Goal: Task Accomplishment & Management: Manage account settings

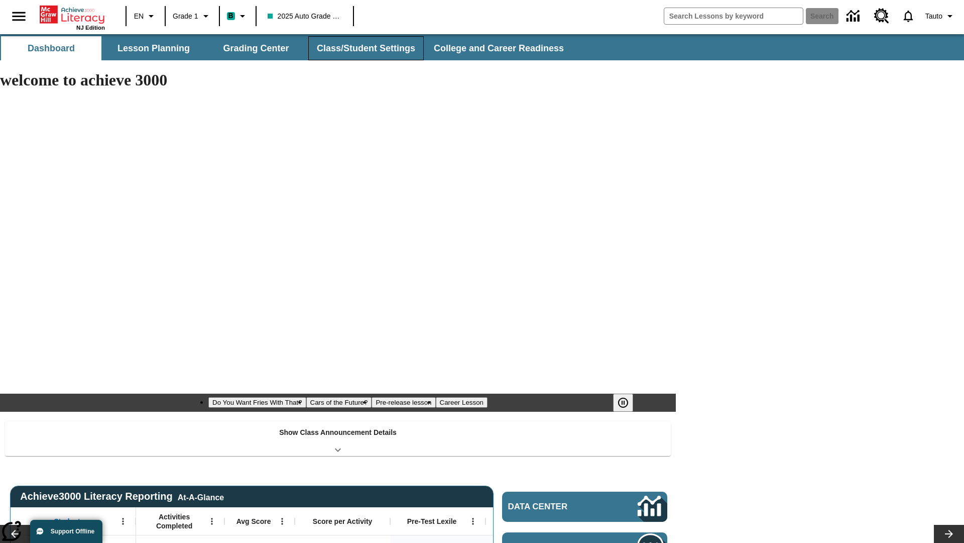
click at [365, 48] on button "Class/Student Settings" at bounding box center [366, 48] width 116 height 24
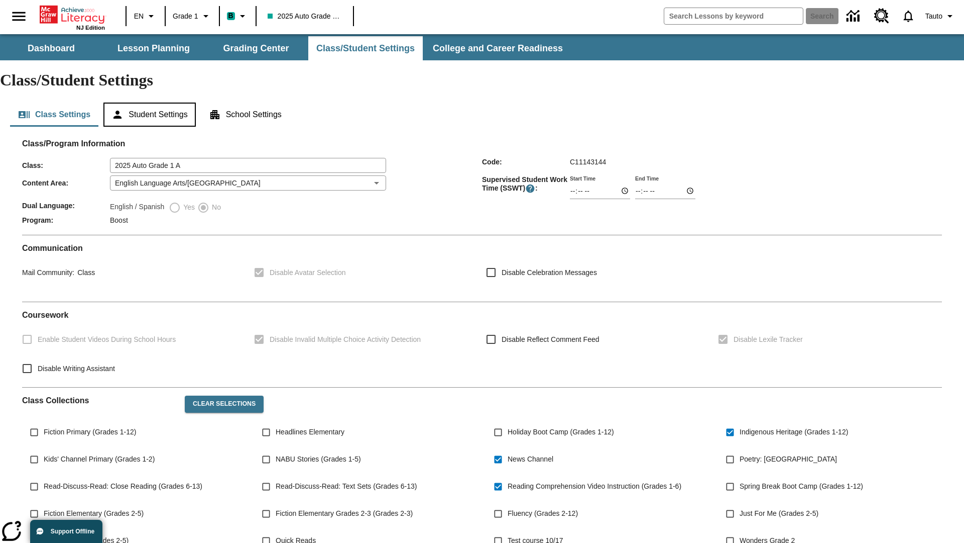
click at [151, 102] on button "Student Settings" at bounding box center [149, 114] width 92 height 24
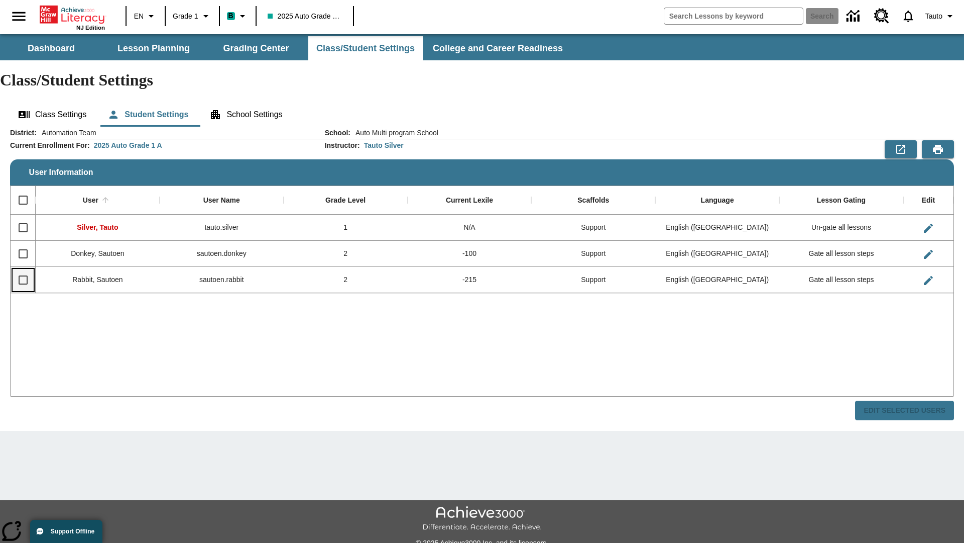
click at [23, 269] on input "Select row" at bounding box center [23, 279] width 21 height 21
checkbox input "true"
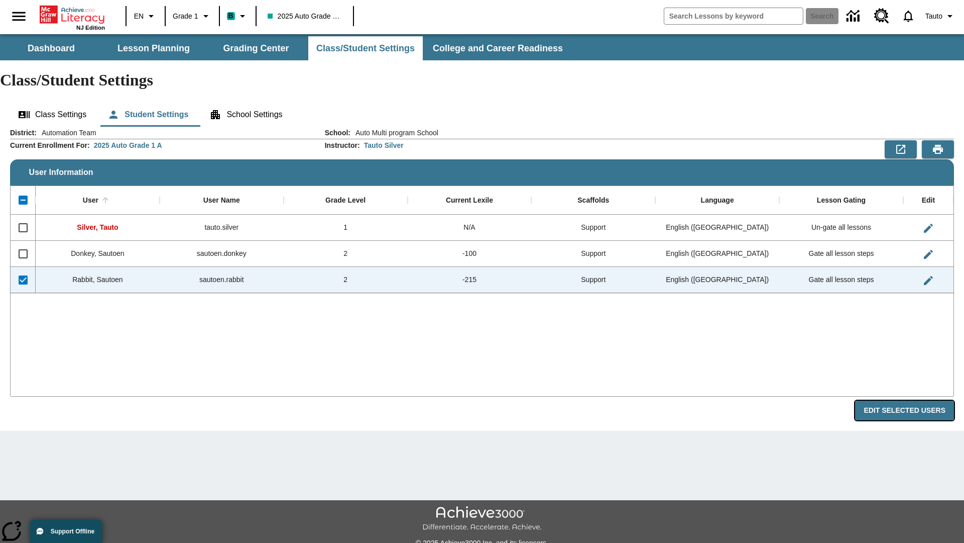
click at [909, 400] on button "Edit Selected Users" at bounding box center [904, 410] width 99 height 20
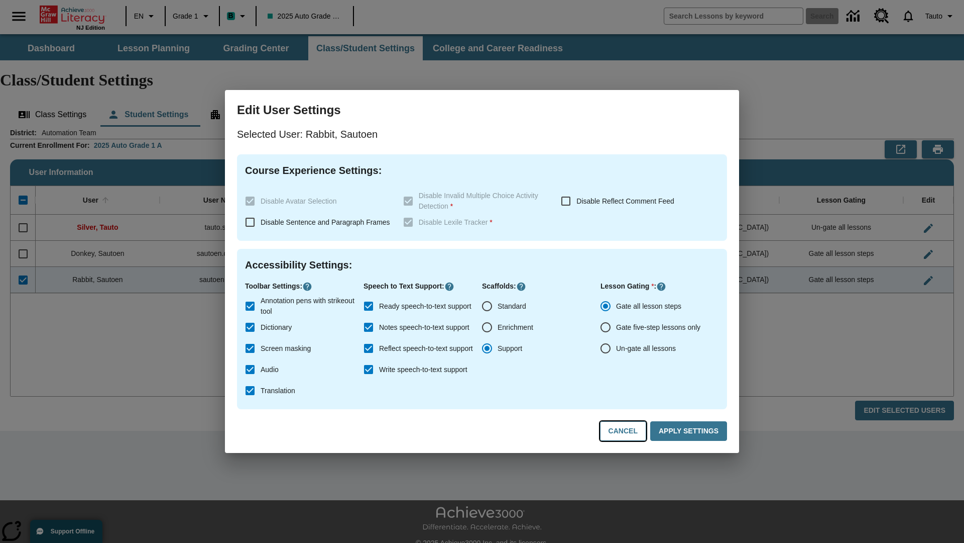
click at [628, 431] on button "Cancel" at bounding box center [623, 431] width 46 height 20
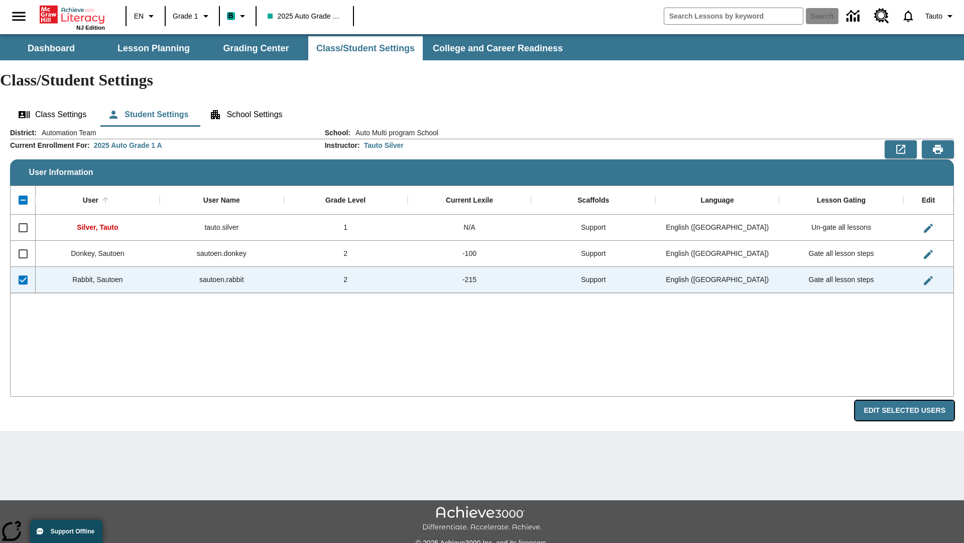
click at [909, 400] on button "Edit Selected Users" at bounding box center [904, 410] width 99 height 20
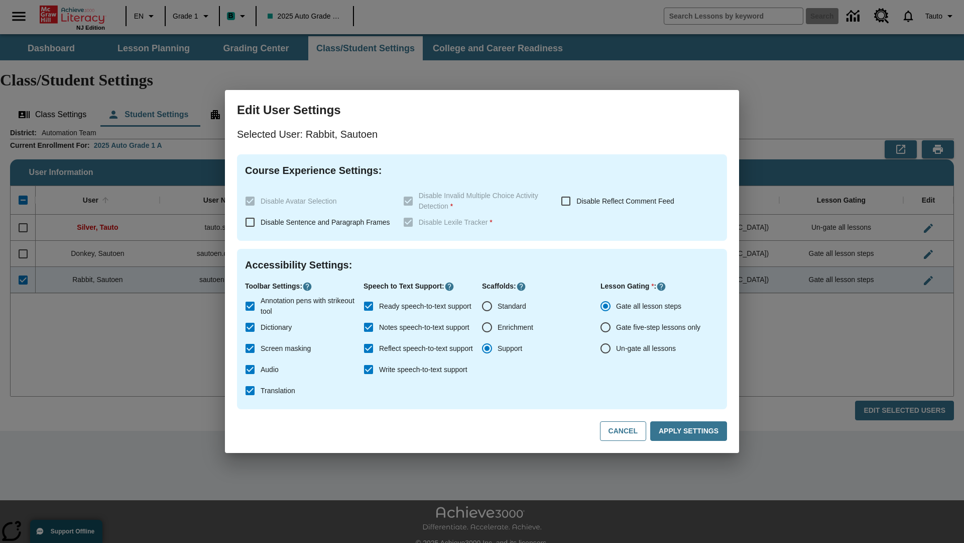
click at [369, 306] on input "Ready speech-to-text support" at bounding box center [368, 305] width 21 height 21
checkbox input "false"
click at [691, 431] on button "Apply Settings" at bounding box center [689, 431] width 77 height 20
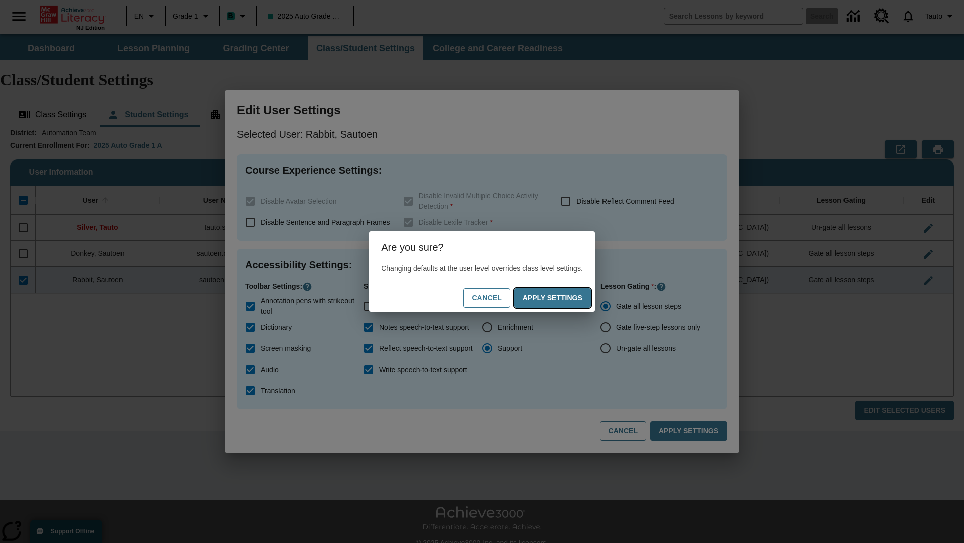
click at [563, 297] on button "Apply Settings" at bounding box center [552, 298] width 77 height 20
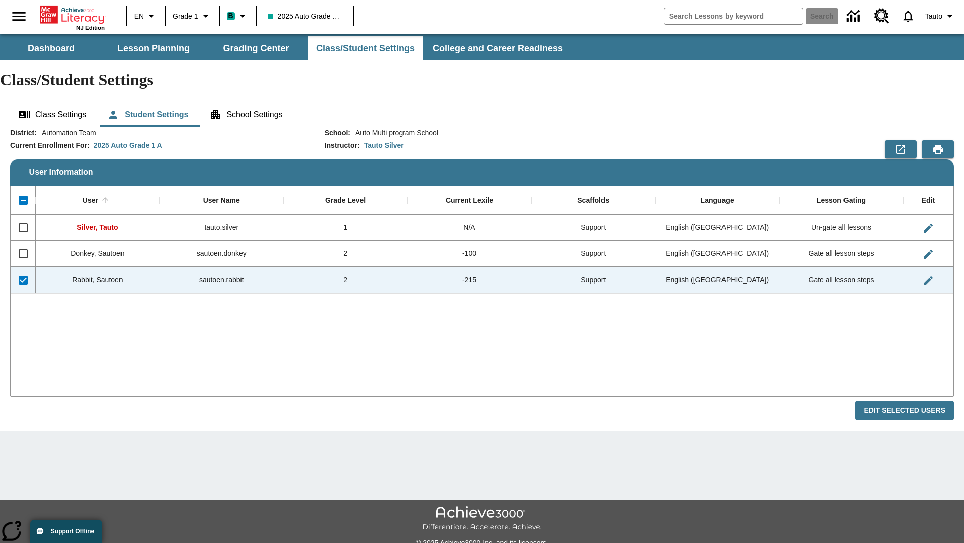
checkbox input "false"
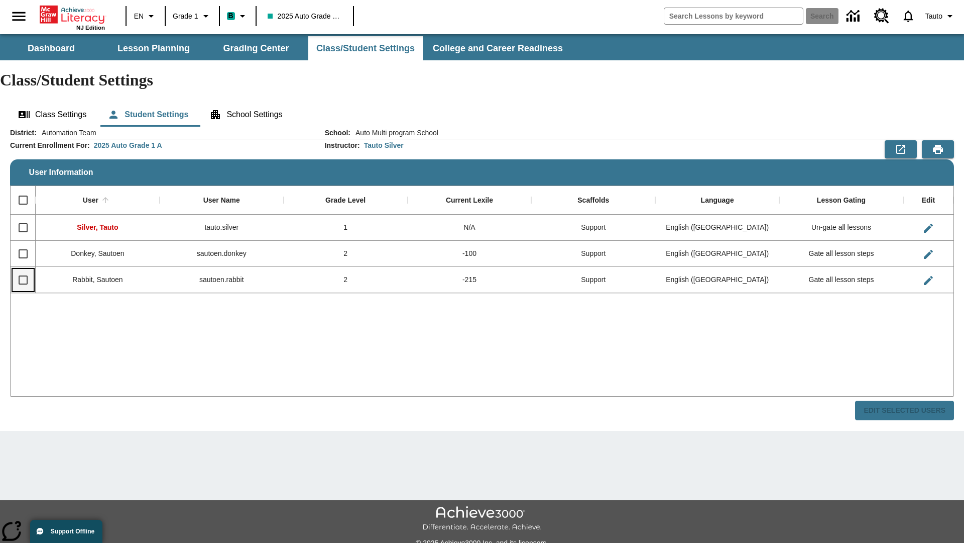
click at [23, 269] on input "Select row" at bounding box center [23, 279] width 21 height 21
checkbox input "true"
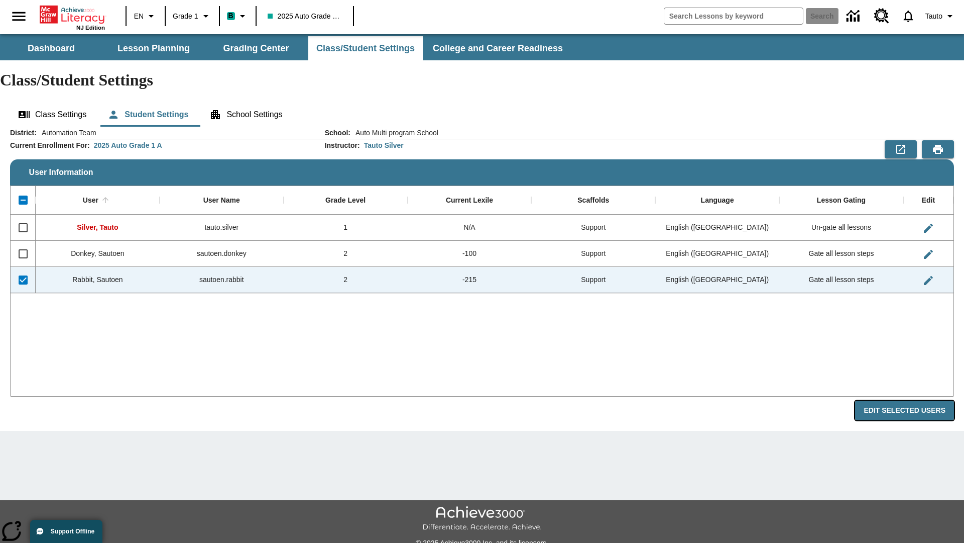
click at [909, 400] on button "Edit Selected Users" at bounding box center [904, 410] width 99 height 20
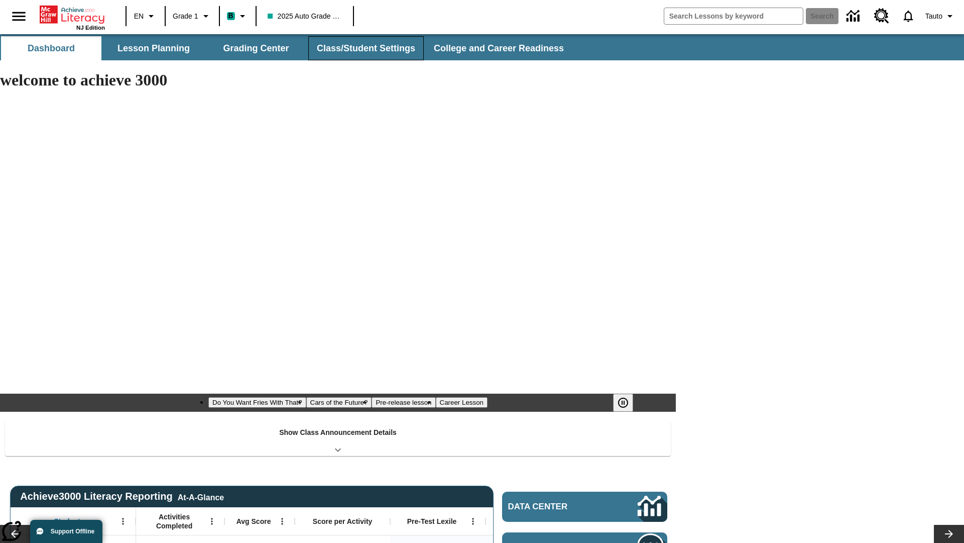
click at [365, 48] on button "Class/Student Settings" at bounding box center [366, 48] width 116 height 24
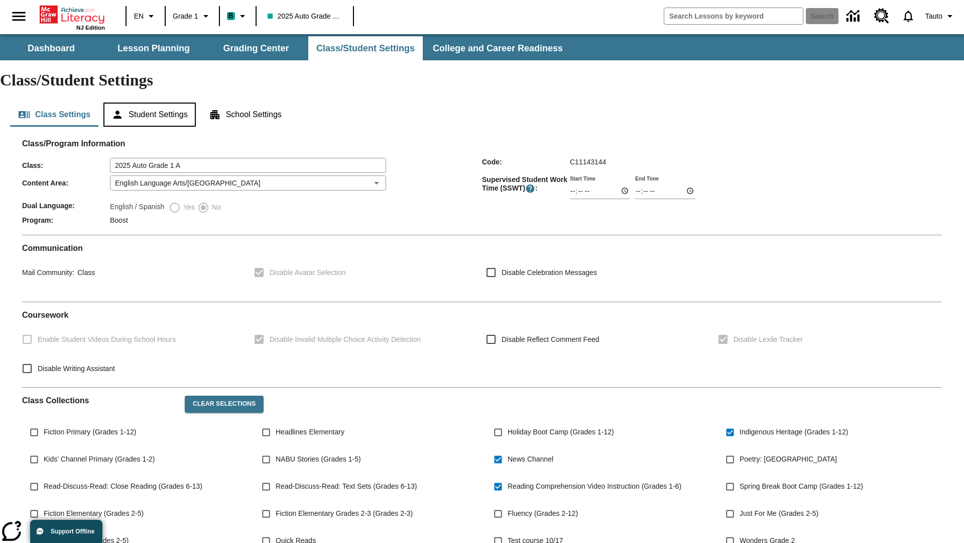
click at [151, 102] on button "Student Settings" at bounding box center [149, 114] width 92 height 24
